Goal: Check status: Verify the current state of an ongoing process or item

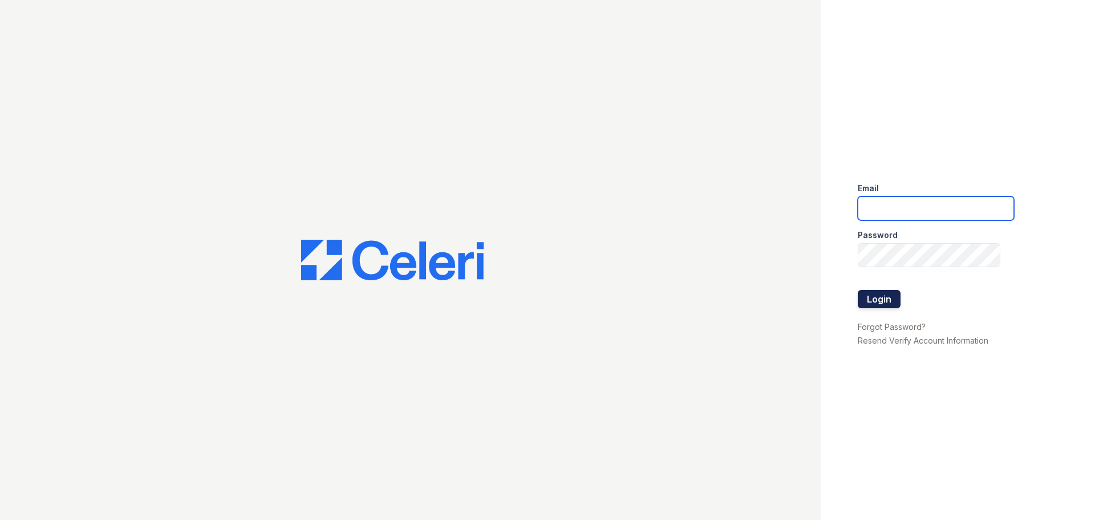
type input "[DOMAIN_NAME][EMAIL_ADDRESS][DOMAIN_NAME]"
click at [870, 300] on button "Login" at bounding box center [879, 299] width 43 height 18
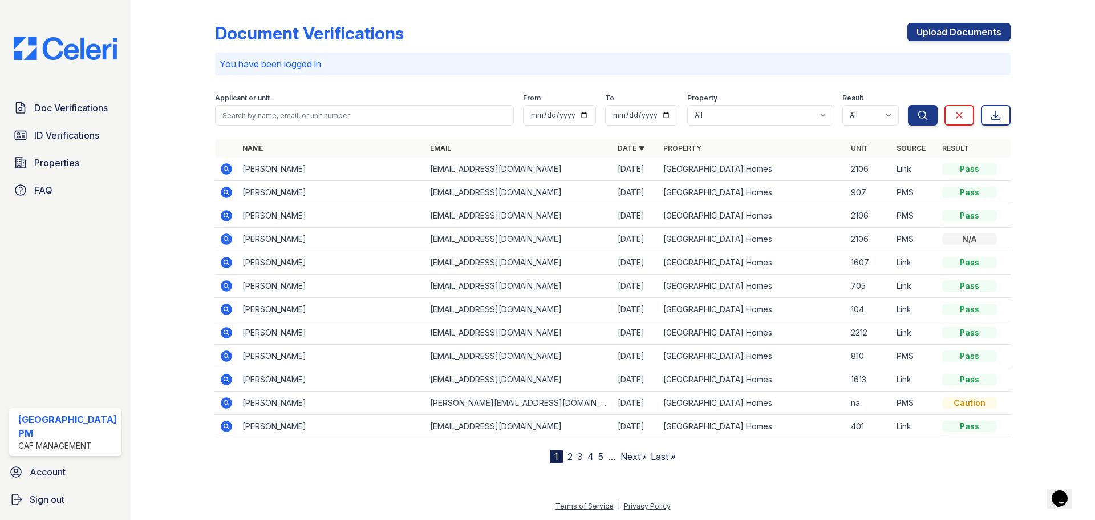
drag, startPoint x: 44, startPoint y: 132, endPoint x: 155, endPoint y: 128, distance: 110.8
click at [45, 132] on span "ID Verifications" at bounding box center [66, 135] width 65 height 14
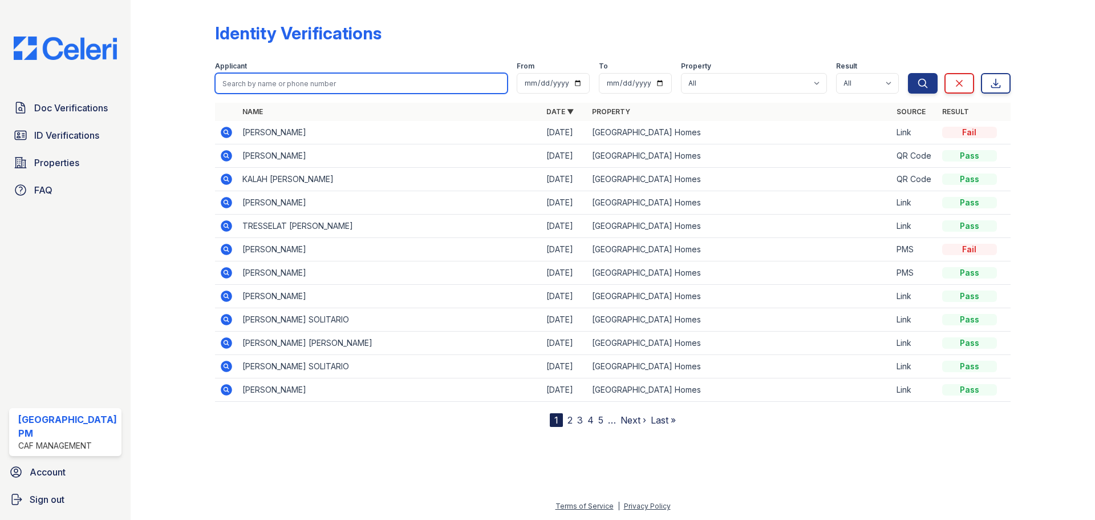
click at [310, 80] on input "search" at bounding box center [361, 83] width 293 height 21
type input "[PERSON_NAME]"
click at [908, 73] on button "Search" at bounding box center [923, 83] width 30 height 21
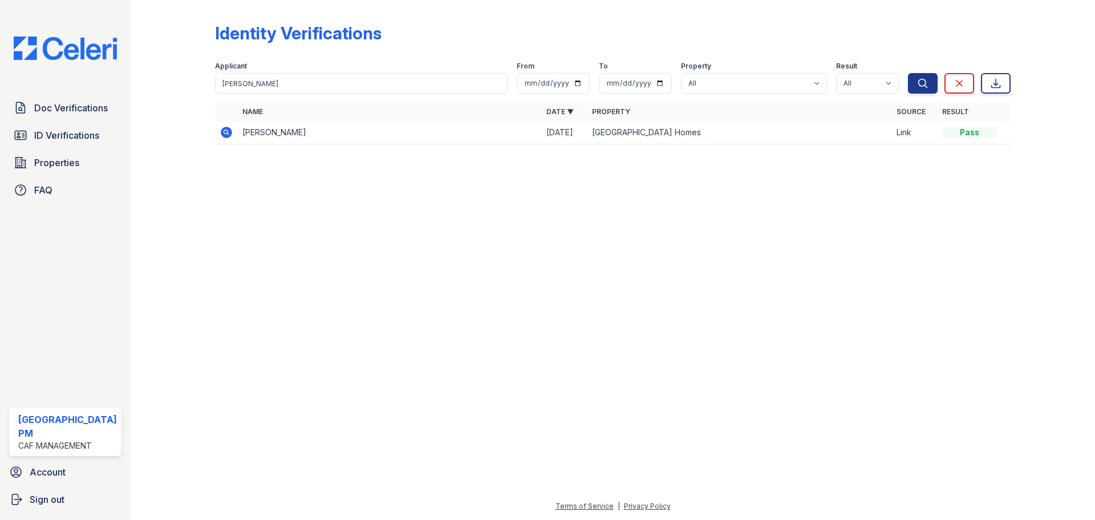
click at [226, 133] on icon at bounding box center [227, 133] width 14 height 14
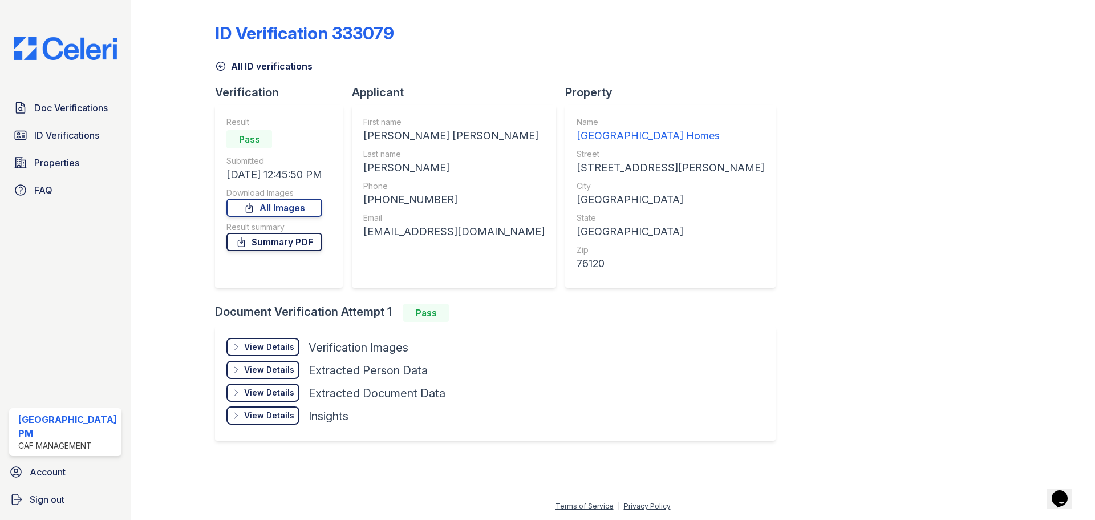
click at [286, 247] on link "Summary PDF" at bounding box center [274, 242] width 96 height 18
click at [260, 346] on div "View Details" at bounding box center [269, 346] width 50 height 11
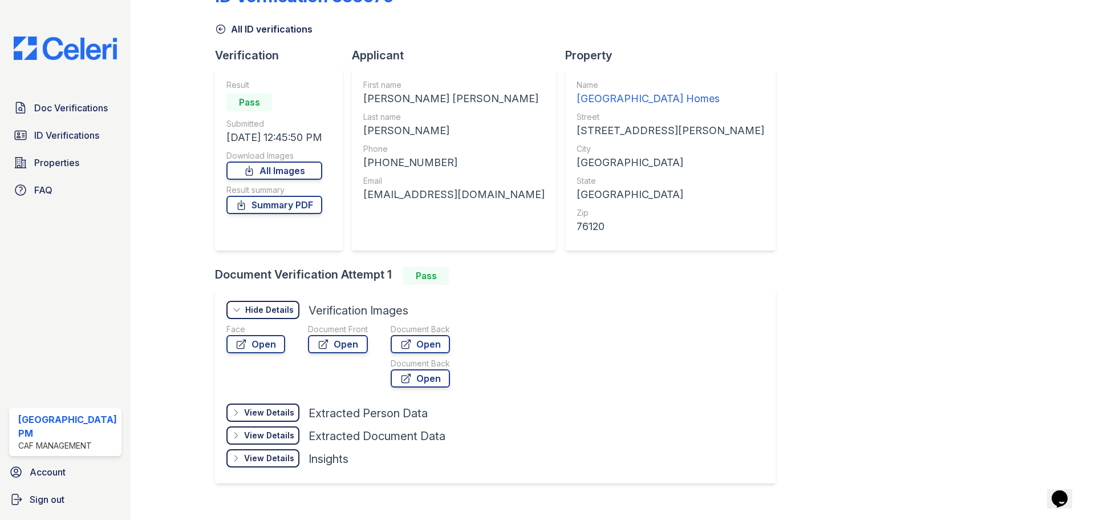
scroll to position [55, 0]
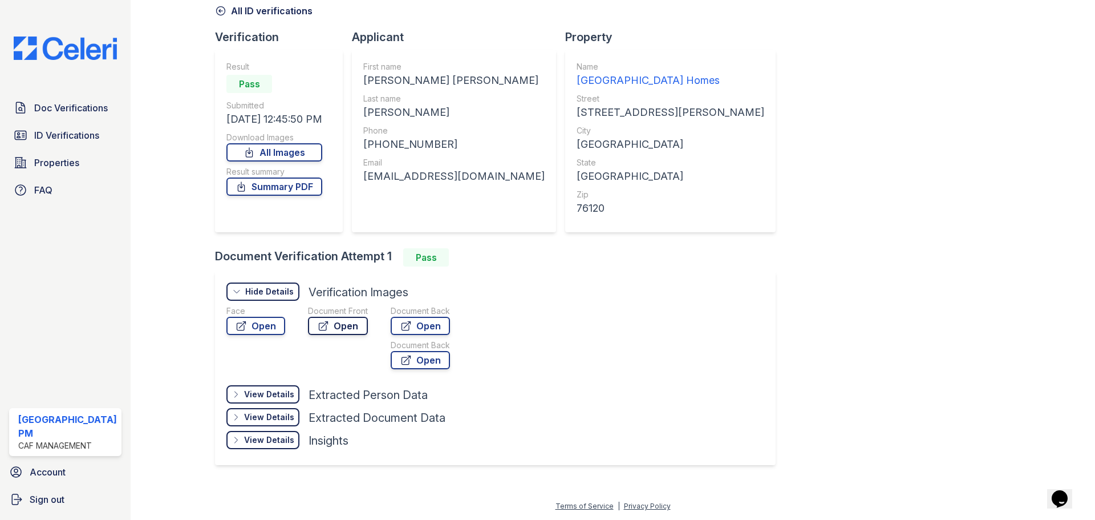
click at [335, 328] on link "Open" at bounding box center [338, 326] width 60 height 18
click at [249, 396] on div "View Details" at bounding box center [269, 393] width 50 height 11
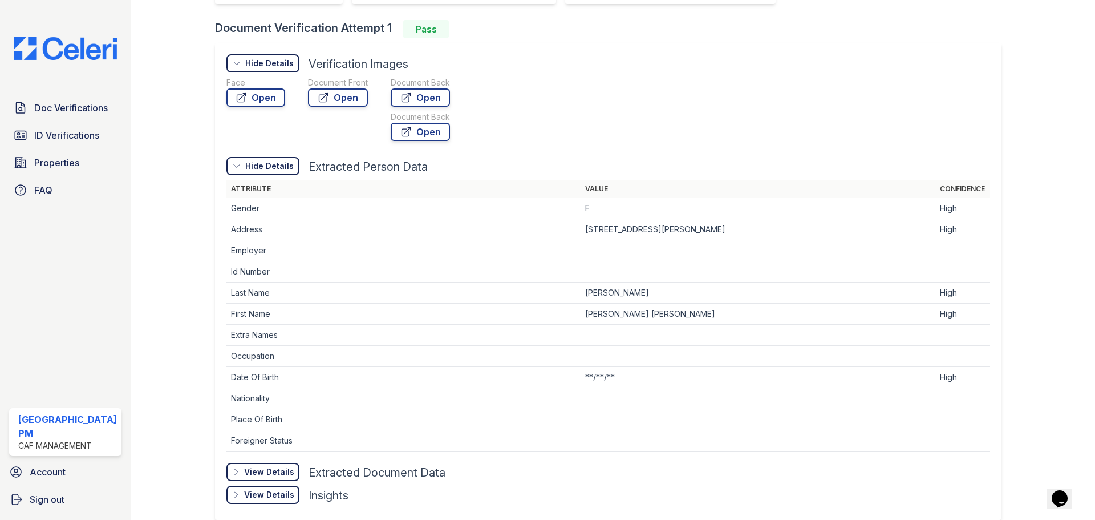
scroll to position [0, 0]
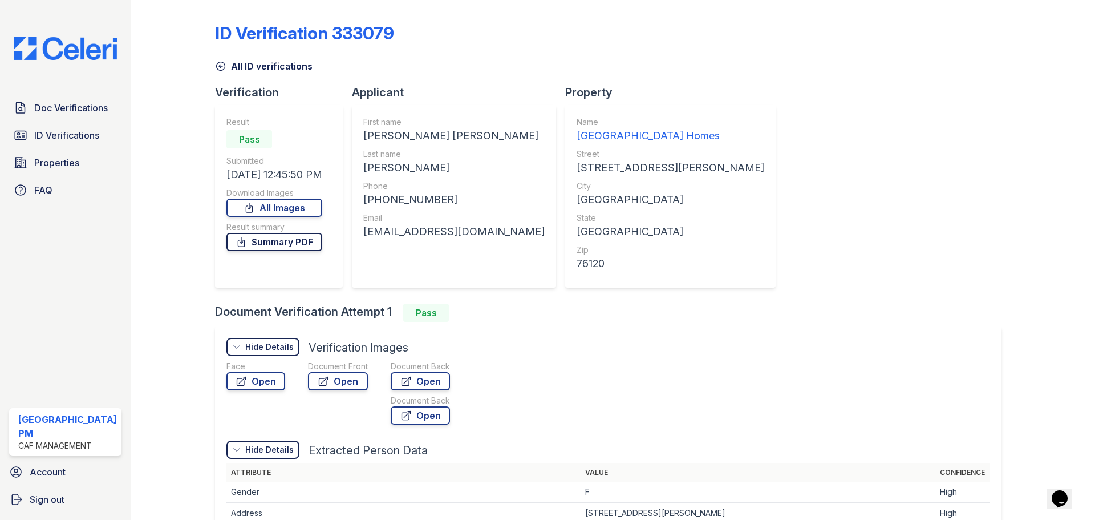
click at [279, 246] on link "Summary PDF" at bounding box center [274, 242] width 96 height 18
click at [276, 211] on link "All Images" at bounding box center [274, 208] width 96 height 18
click at [667, 386] on div "Face Open Document Front Open Document Back Open Document Back Open" at bounding box center [608, 395] width 764 height 68
click at [293, 214] on link "All Images" at bounding box center [274, 208] width 96 height 18
